Goal: Task Accomplishment & Management: Manage account settings

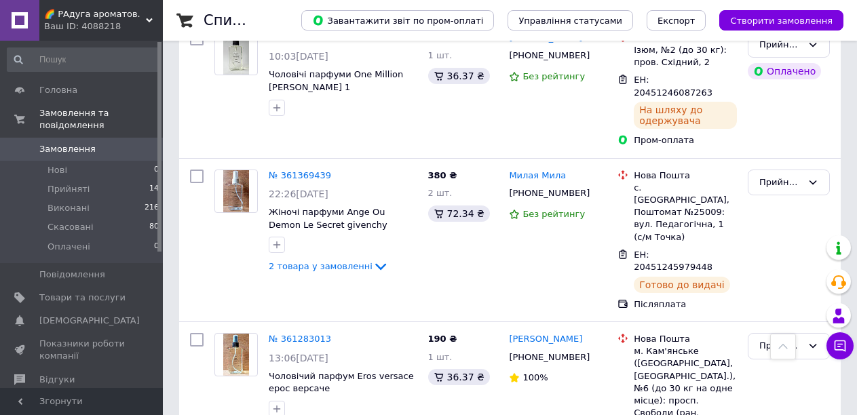
scroll to position [1153, 0]
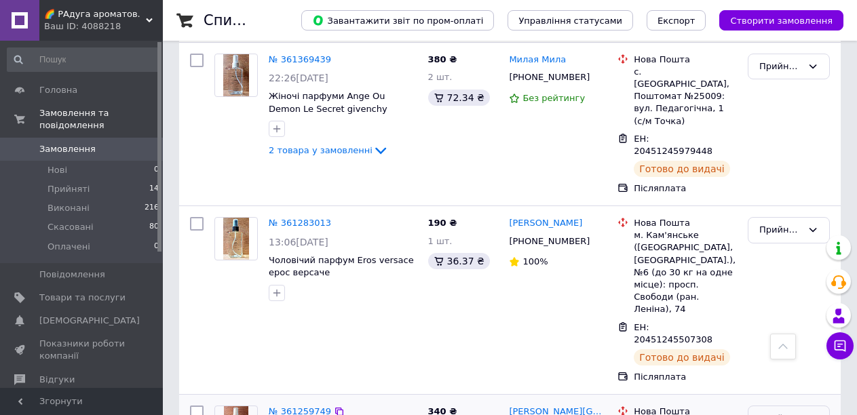
click at [812, 413] on icon at bounding box center [812, 418] width 11 height 11
click at [73, 183] on span "Прийняті" at bounding box center [68, 189] width 42 height 12
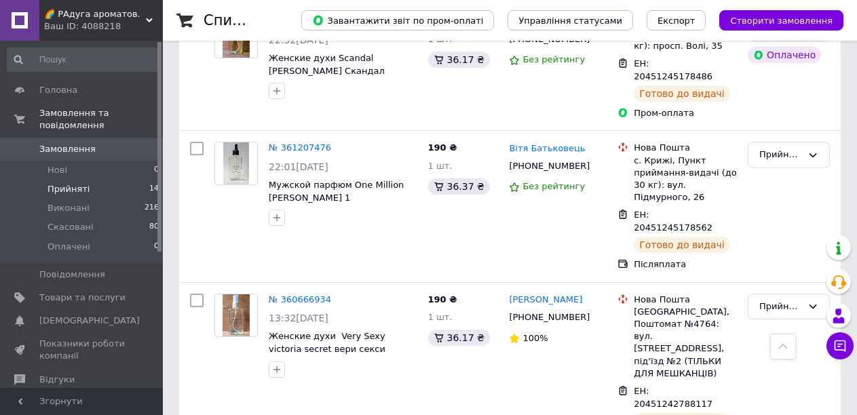
scroll to position [1609, 0]
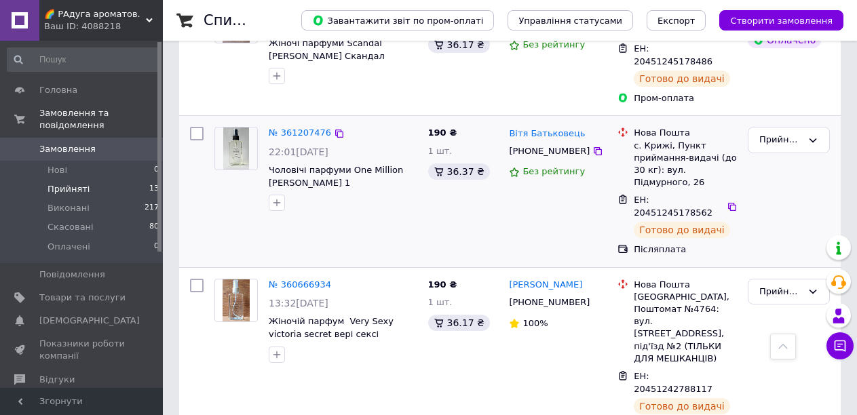
scroll to position [1609, 0]
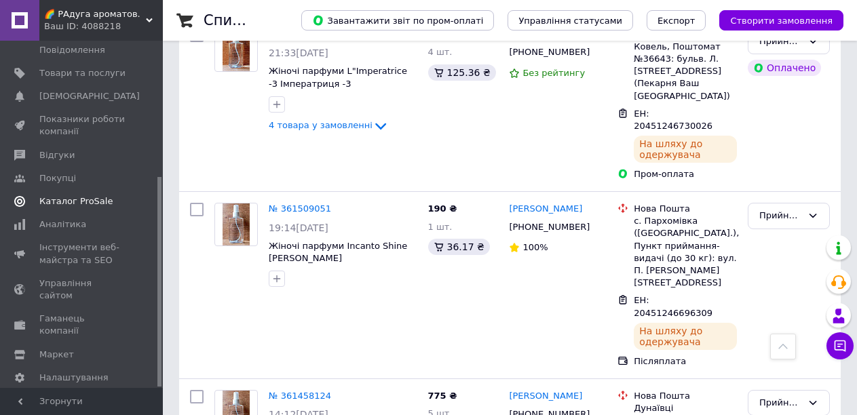
scroll to position [407, 0]
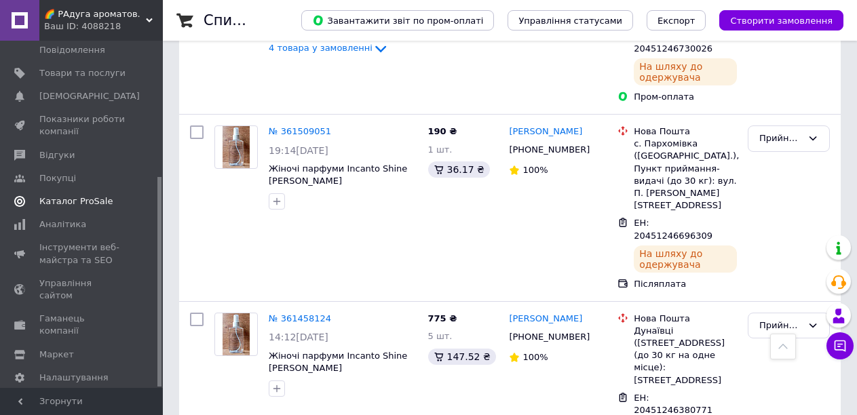
click at [121, 195] on span "Каталог ProSale" at bounding box center [82, 201] width 86 height 12
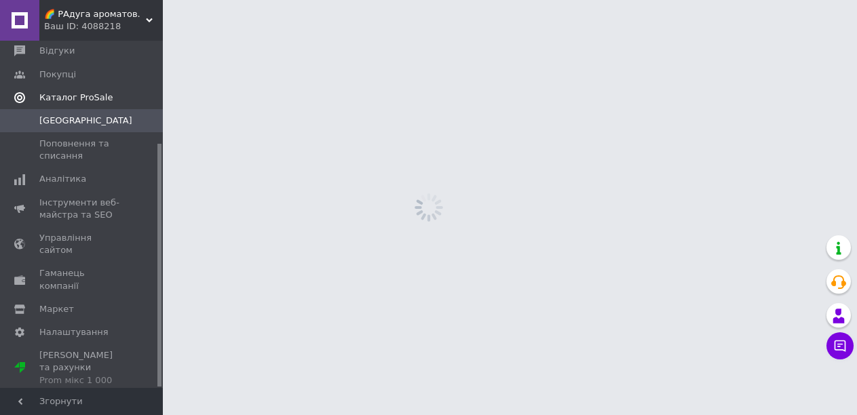
scroll to position [146, 0]
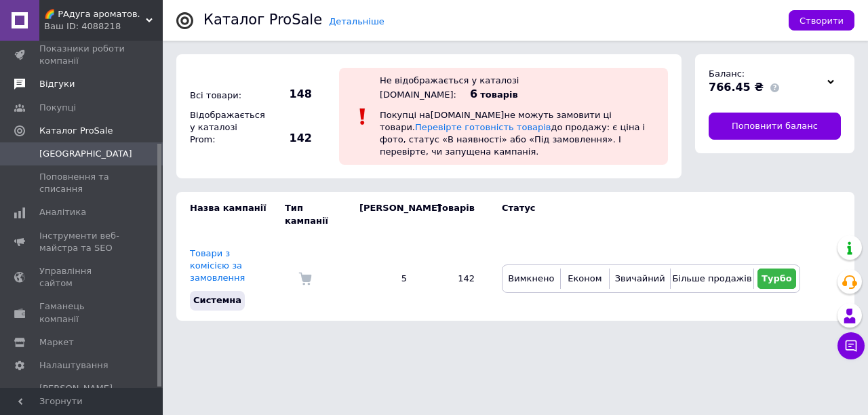
click at [53, 83] on span "Відгуки" at bounding box center [56, 84] width 35 height 12
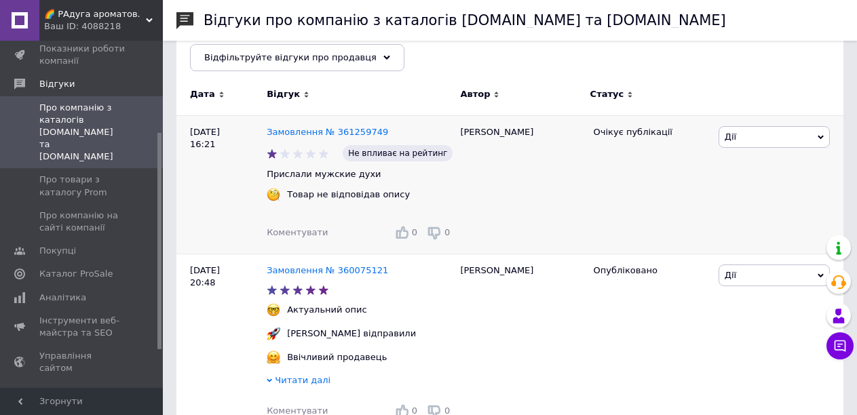
scroll to position [203, 0]
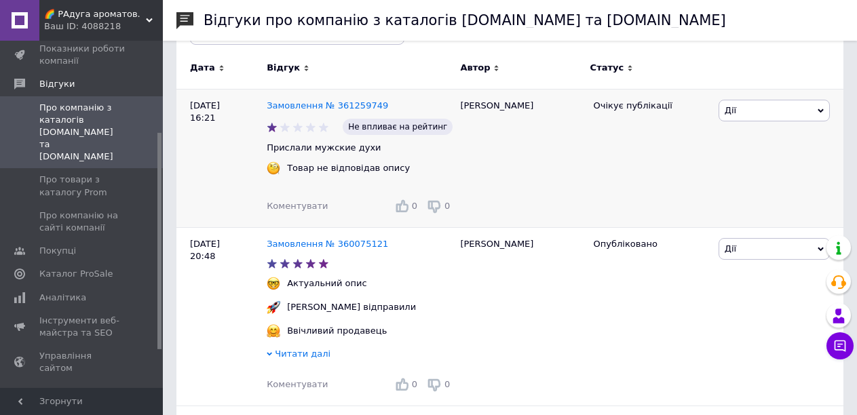
click at [817, 109] on icon at bounding box center [820, 111] width 6 height 6
click at [743, 218] on li "Посилання на редагування" at bounding box center [774, 218] width 110 height 31
click at [820, 110] on icon at bounding box center [820, 111] width 6 height 6
click at [748, 158] on li "Подивитись" at bounding box center [774, 155] width 110 height 19
click at [71, 174] on span "Про товари з каталогу Prom" at bounding box center [82, 186] width 86 height 24
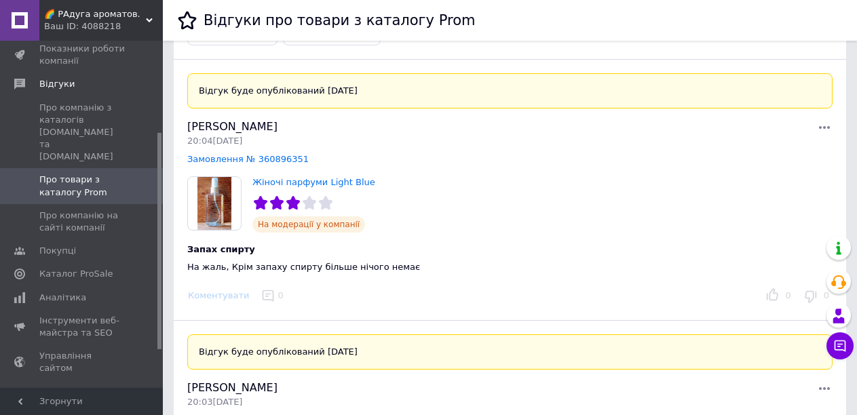
scroll to position [271, 0]
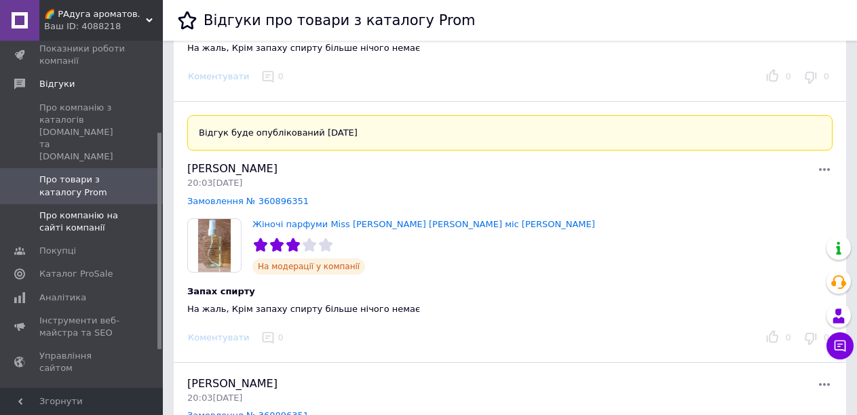
click at [75, 210] on span "Про компанію на сайті компанії" at bounding box center [82, 222] width 86 height 24
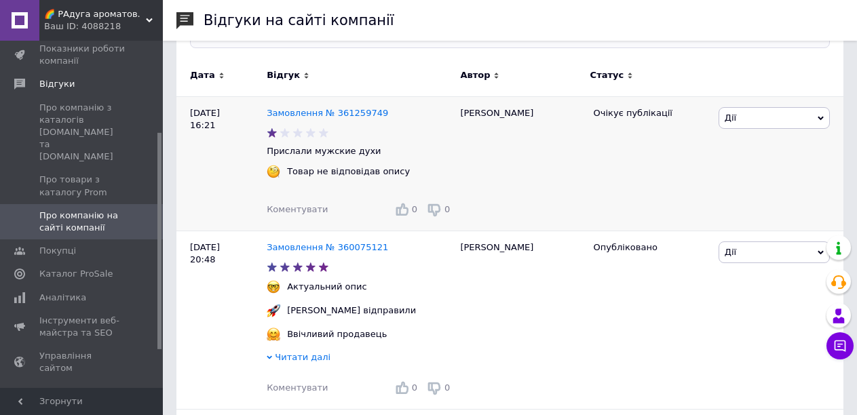
scroll to position [68, 0]
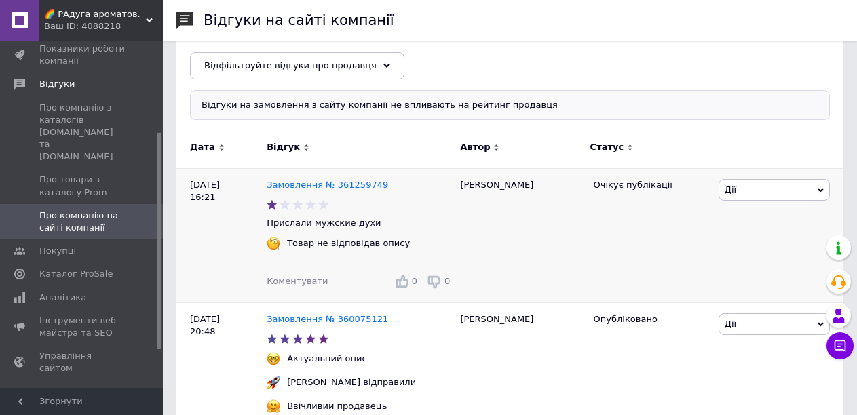
click at [819, 191] on icon at bounding box center [820, 190] width 6 height 6
click at [753, 299] on li "Посилання на редагування" at bounding box center [774, 298] width 110 height 31
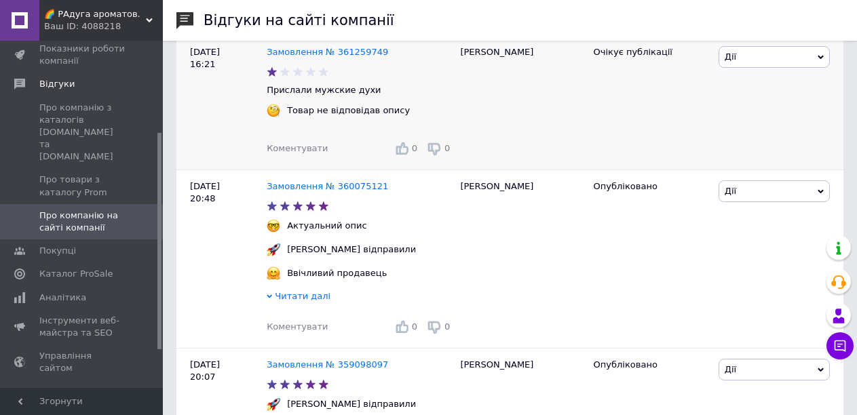
scroll to position [203, 0]
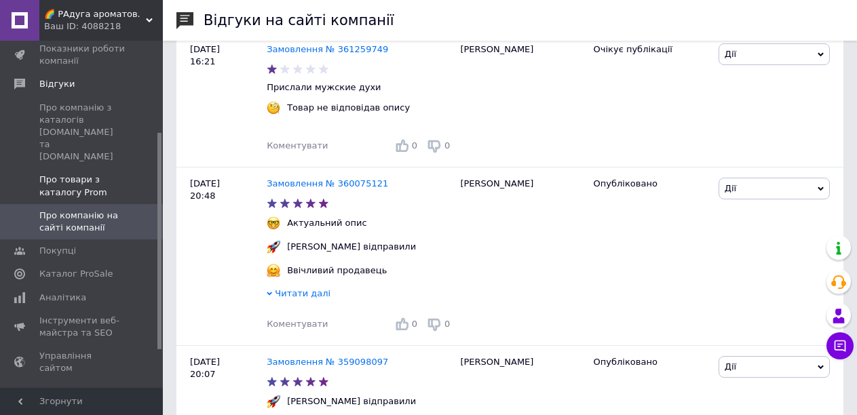
click at [64, 174] on span "Про товари з каталогу Prom" at bounding box center [82, 186] width 86 height 24
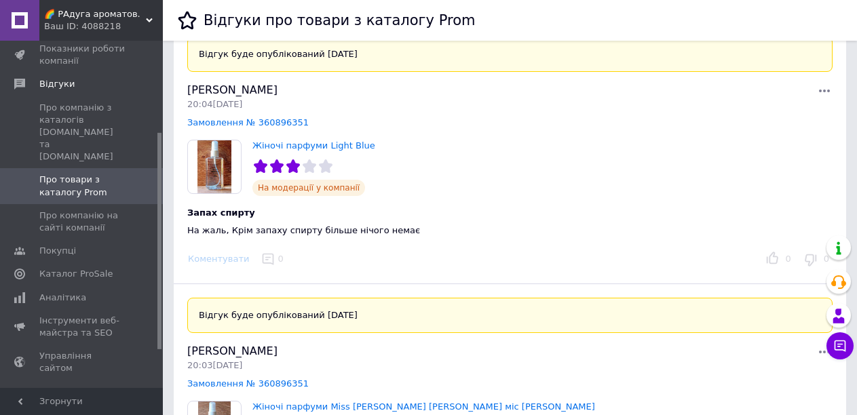
scroll to position [203, 0]
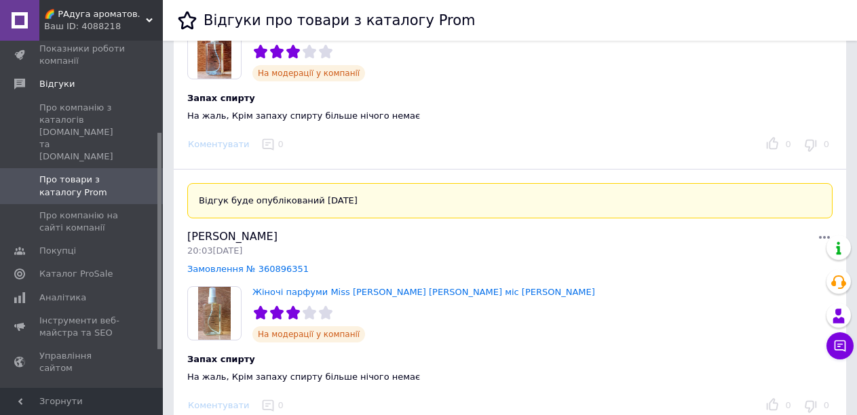
click at [821, 238] on icon at bounding box center [824, 237] width 16 height 16
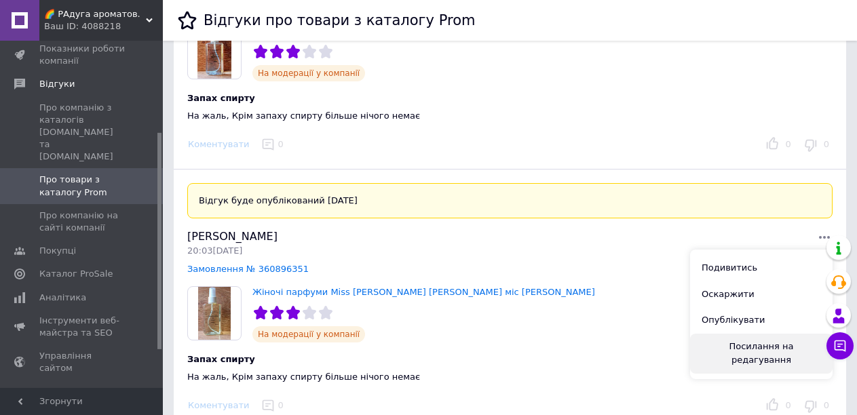
click at [743, 351] on button "Посилання на редагування" at bounding box center [761, 354] width 142 height 40
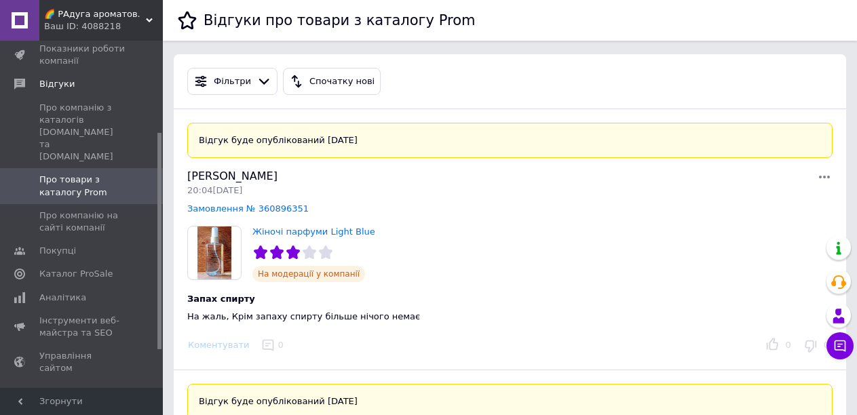
scroll to position [0, 0]
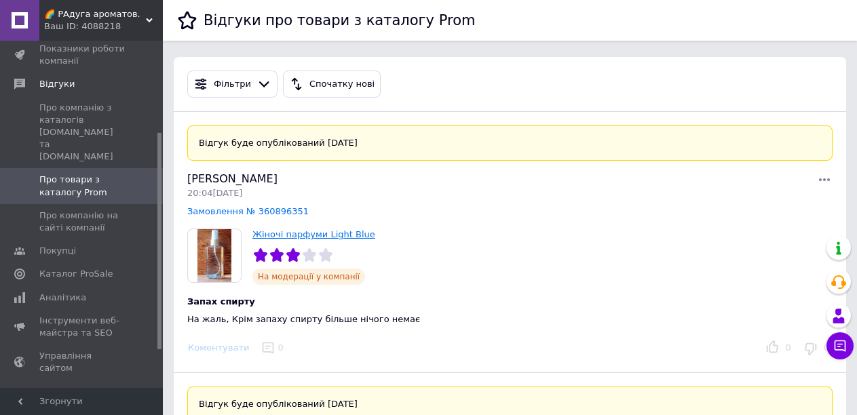
click at [277, 236] on link "Жіночі парфуми Light Blue" at bounding box center [313, 234] width 123 height 10
